Goal: Task Accomplishment & Management: Use online tool/utility

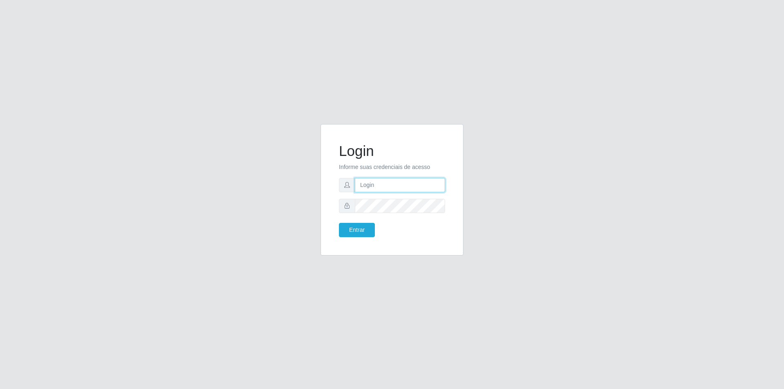
click at [390, 185] on input "text" at bounding box center [400, 185] width 90 height 14
type input "[PERSON_NAME][EMAIL_ADDRESS][DOMAIN_NAME]"
click at [339, 223] on button "Entrar" at bounding box center [357, 230] width 36 height 14
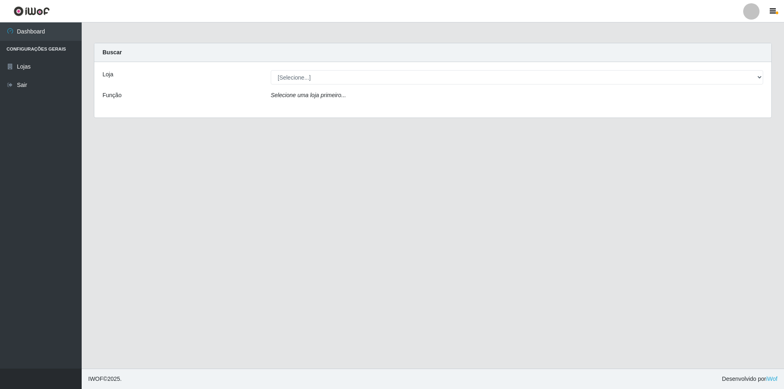
click at [122, 76] on div "Loja" at bounding box center [180, 77] width 168 height 14
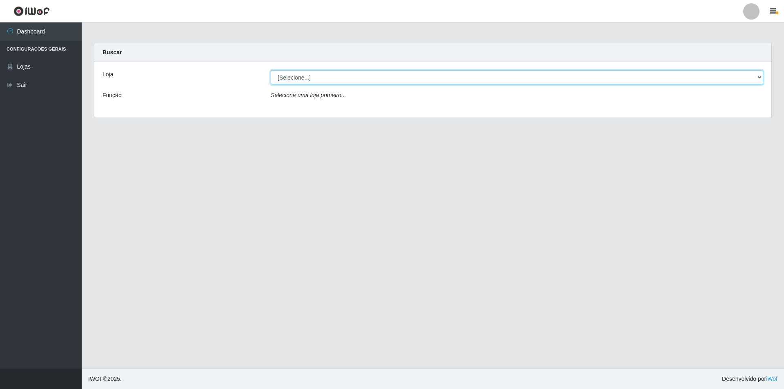
click at [312, 80] on select "[Selecione...] Extrabom - Loja 01 Centro de Distribuição" at bounding box center [517, 77] width 493 height 14
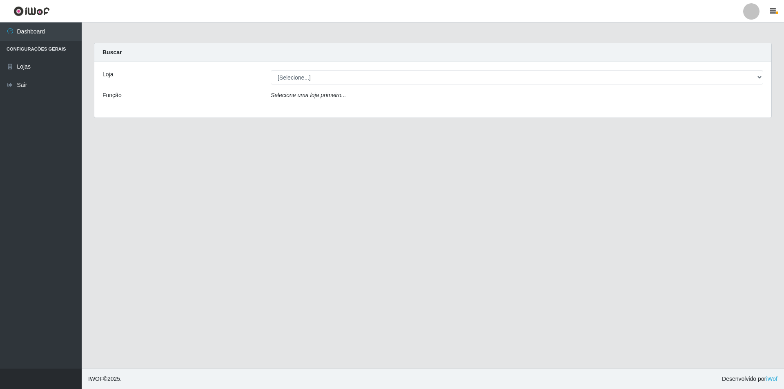
click at [425, 68] on div "Loja [Selecione...] Extrabom - Loja 01 Centro de Distribuição Função Selecione …" at bounding box center [432, 90] width 677 height 56
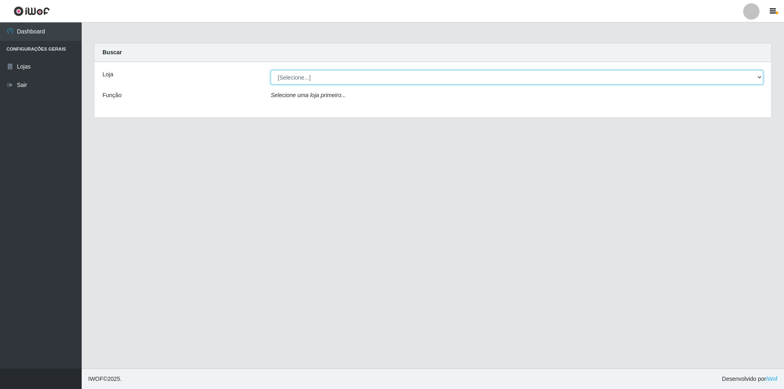
click at [424, 74] on select "[Selecione...] Extrabom - Loja 01 Centro de Distribuição" at bounding box center [517, 77] width 493 height 14
click at [752, 76] on select "[Selecione...] Extrabom - Loja 01 Centro de Distribuição" at bounding box center [517, 77] width 493 height 14
select select "435"
click at [271, 70] on select "[Selecione...] Extrabom - Loja 01 Centro de Distribuição" at bounding box center [517, 77] width 493 height 14
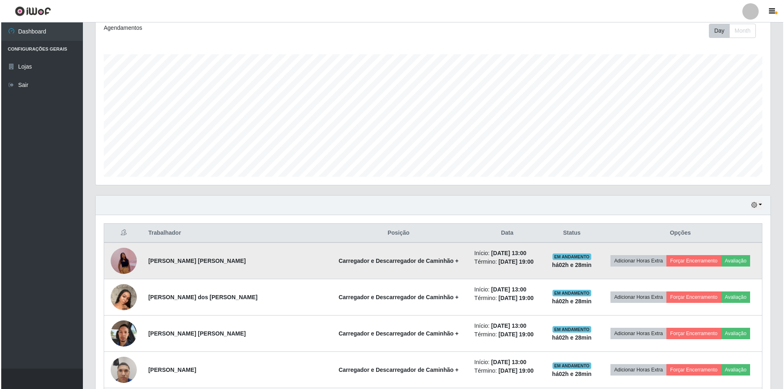
scroll to position [190, 0]
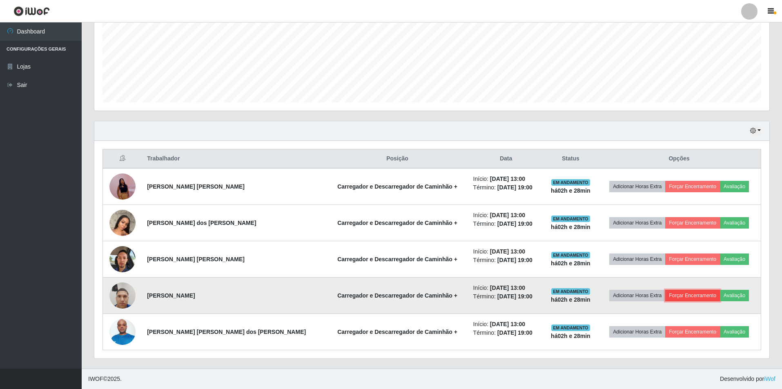
click at [680, 295] on button "Forçar Encerramento" at bounding box center [692, 295] width 55 height 11
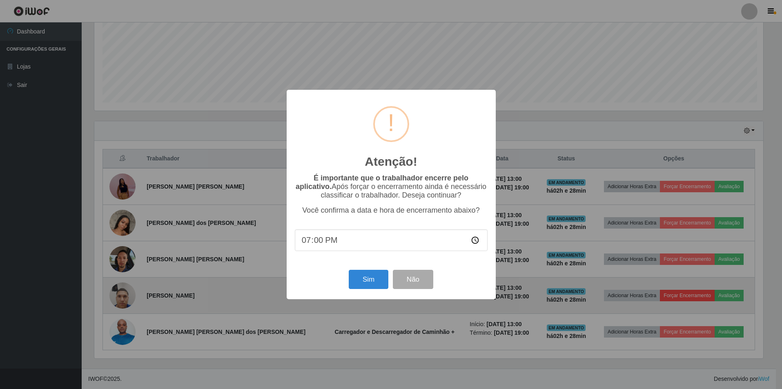
scroll to position [170, 671]
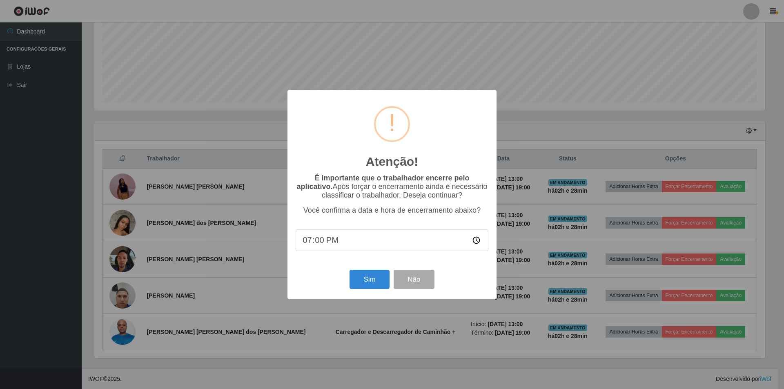
drag, startPoint x: 366, startPoint y: 241, endPoint x: 268, endPoint y: 243, distance: 98.0
click at [268, 243] on div "Atenção! × É importante que o trabalhador encerre pelo aplicativo. Após forçar …" at bounding box center [392, 194] width 784 height 389
drag, startPoint x: 367, startPoint y: 243, endPoint x: 295, endPoint y: 242, distance: 71.9
click at [295, 243] on div "Atenção! × É importante que o trabalhador encerre pelo aplicativo. Após forçar …" at bounding box center [392, 195] width 209 height 210
click at [482, 244] on input "19:00" at bounding box center [392, 241] width 193 height 22
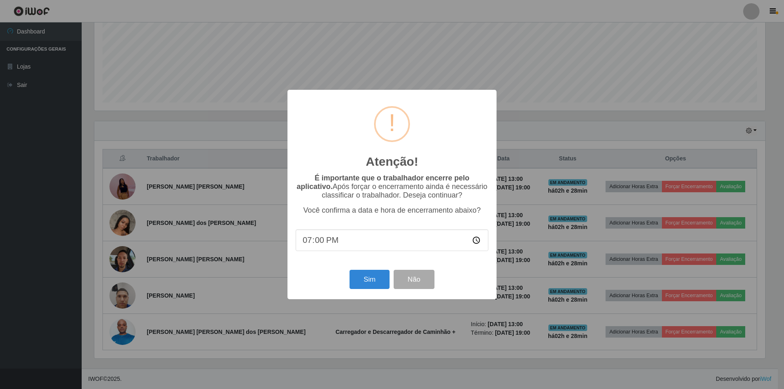
click at [477, 244] on input "19:00" at bounding box center [392, 241] width 193 height 22
click at [475, 243] on input "19:00" at bounding box center [392, 241] width 193 height 22
type input "15:30"
click at [374, 283] on button "Sim" at bounding box center [370, 279] width 40 height 19
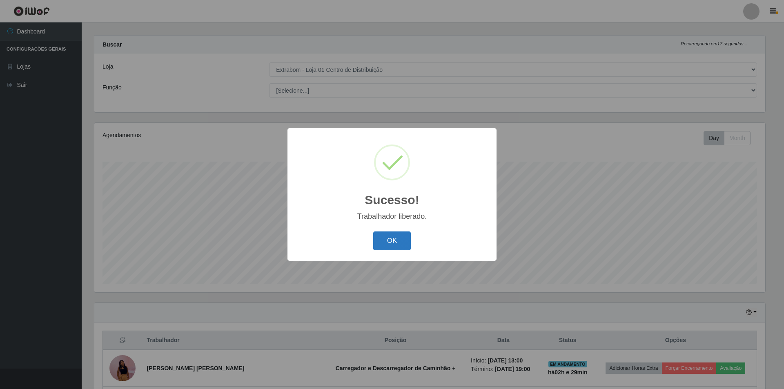
click at [380, 239] on button "OK" at bounding box center [392, 241] width 38 height 19
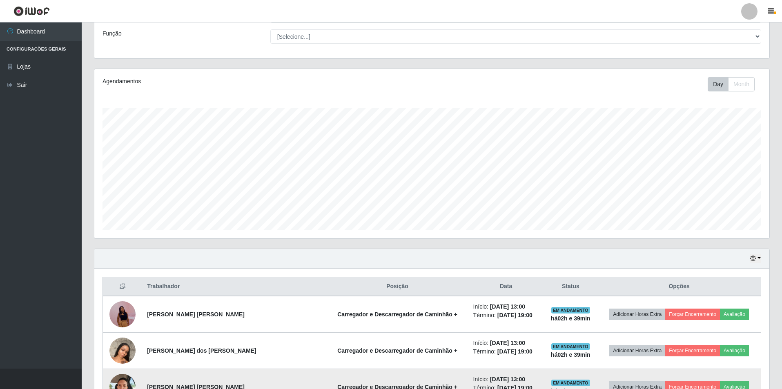
scroll to position [153, 0]
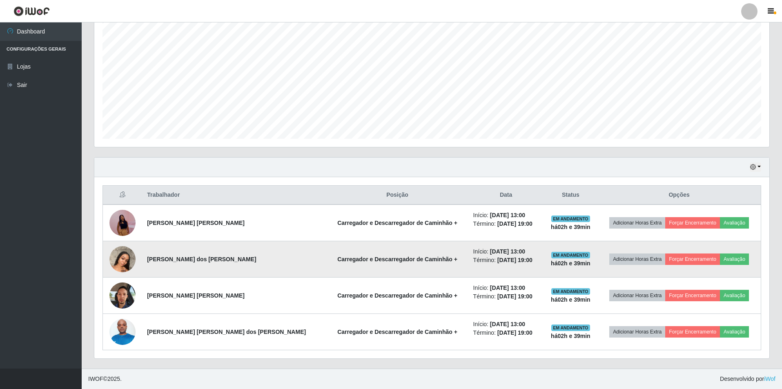
click at [127, 263] on img at bounding box center [122, 259] width 26 height 35
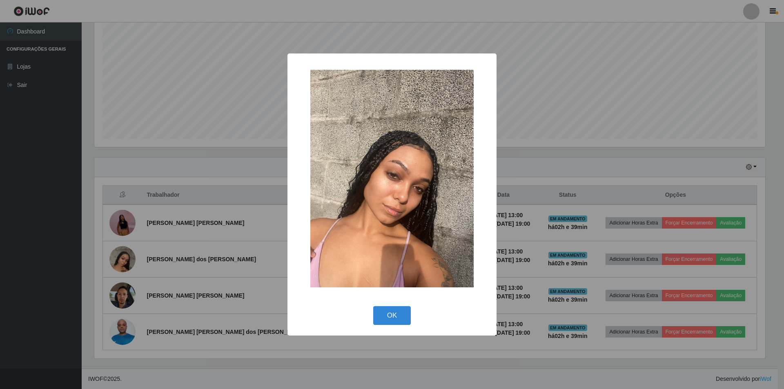
click at [78, 120] on div "× OK Cancel" at bounding box center [392, 194] width 784 height 389
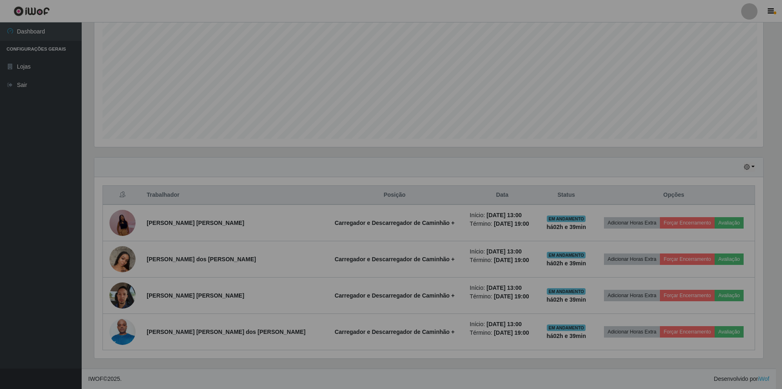
scroll to position [170, 675]
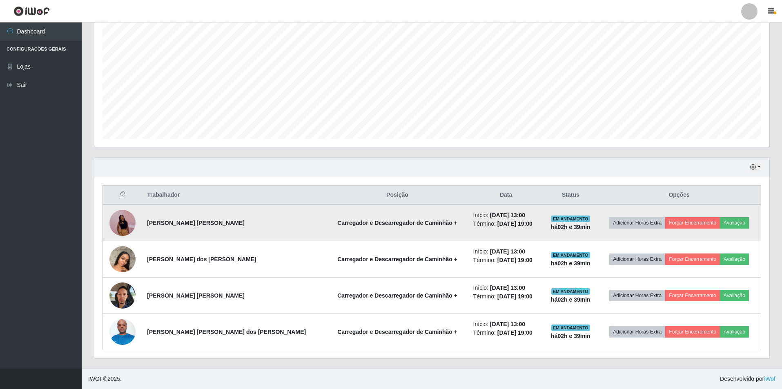
click at [121, 224] on img at bounding box center [122, 223] width 26 height 57
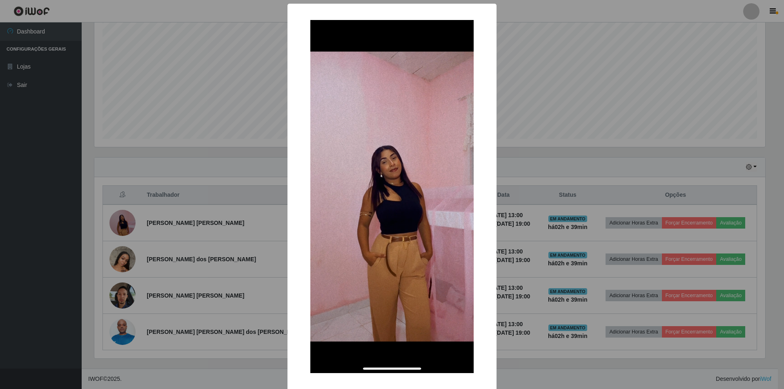
click at [65, 100] on div "× OK Cancel" at bounding box center [392, 194] width 784 height 389
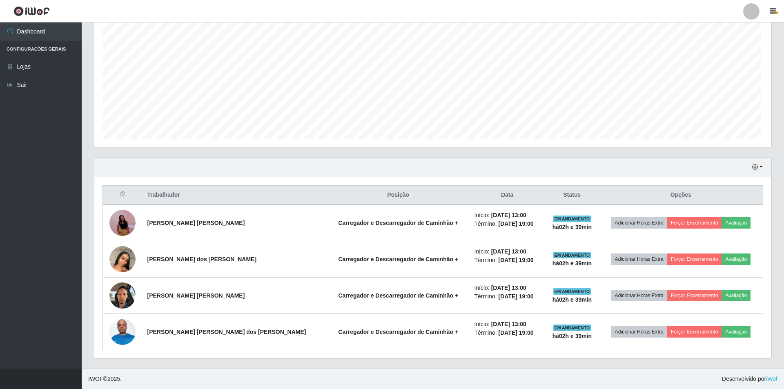
scroll to position [170, 675]
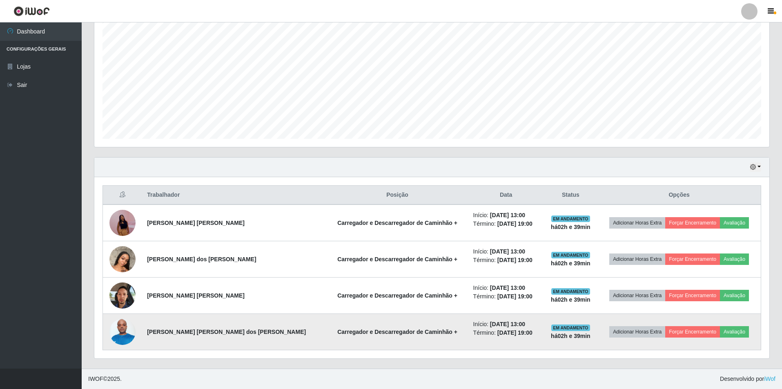
click at [129, 326] on img at bounding box center [122, 331] width 26 height 35
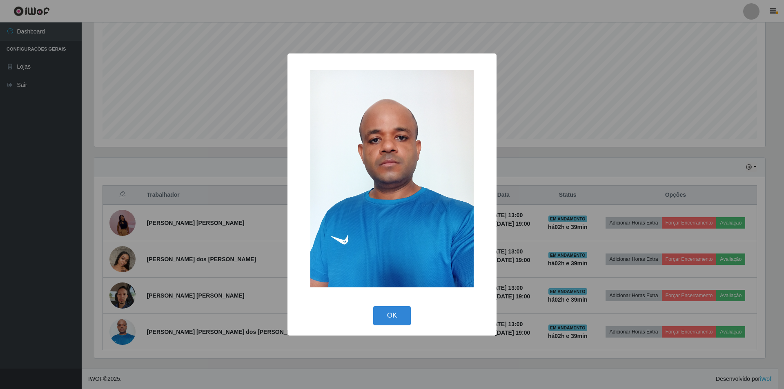
click at [76, 193] on div "× OK Cancel" at bounding box center [392, 194] width 784 height 389
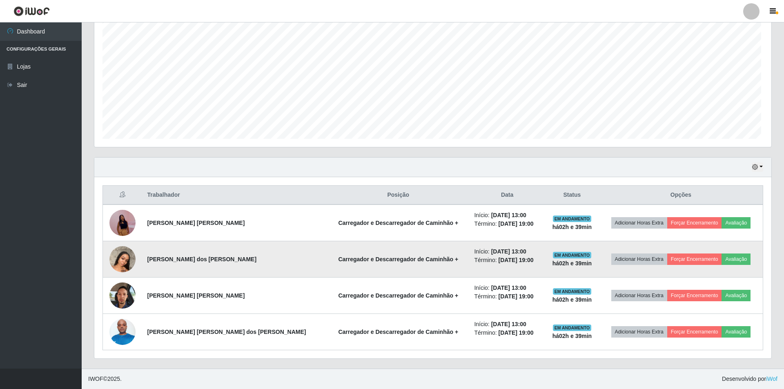
scroll to position [170, 675]
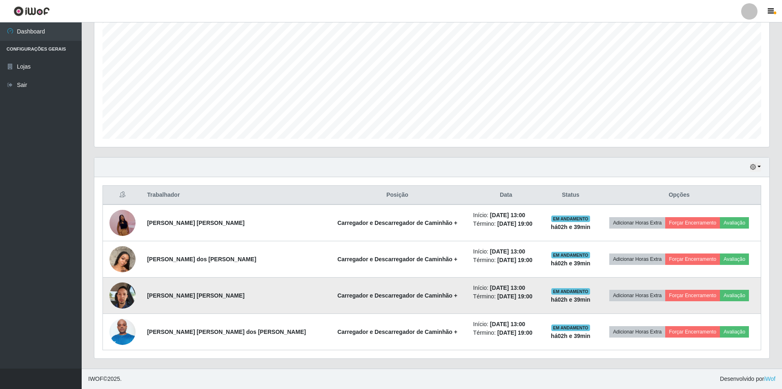
click at [125, 292] on img at bounding box center [122, 295] width 26 height 35
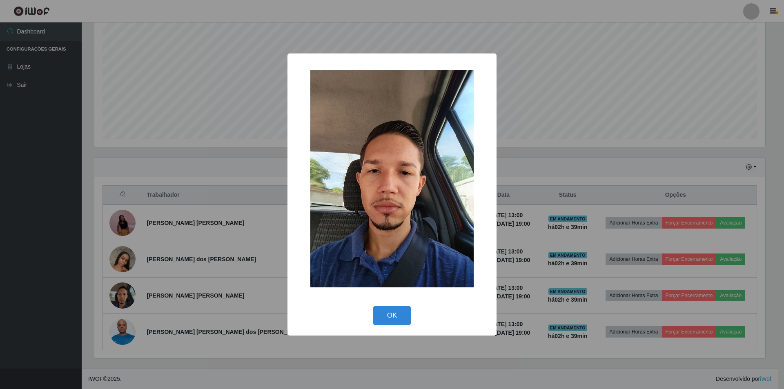
click at [34, 228] on div "× OK Cancel" at bounding box center [392, 194] width 784 height 389
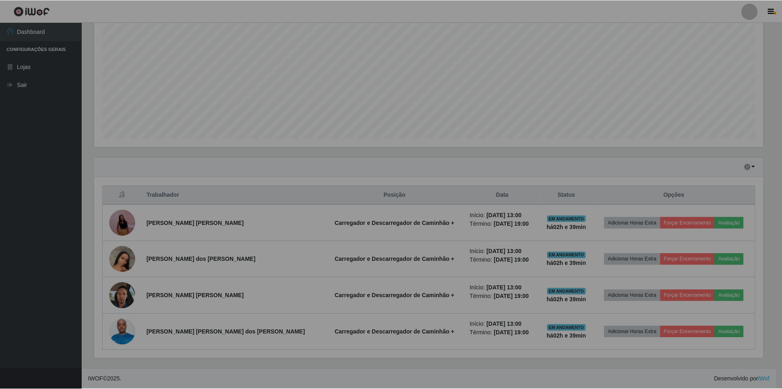
scroll to position [170, 675]
